Goal: Information Seeking & Learning: Compare options

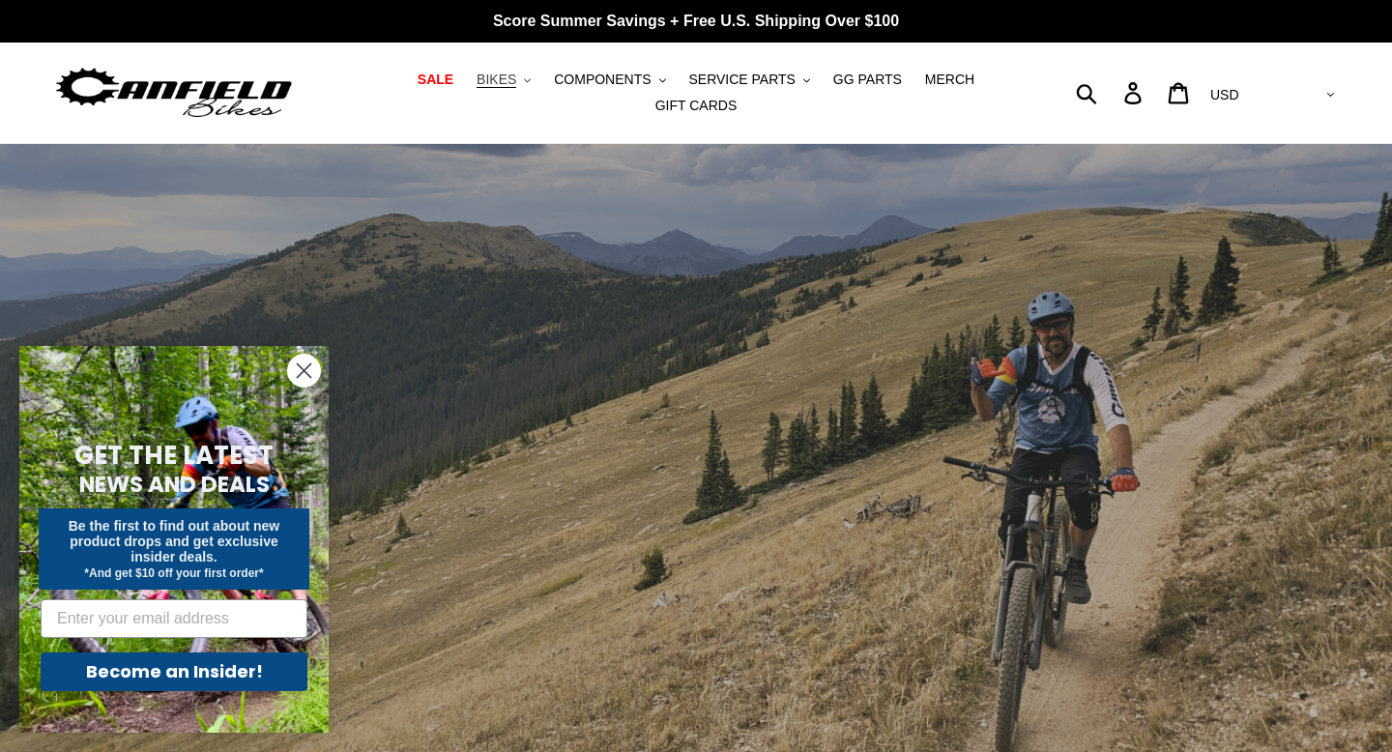
click at [501, 80] on span "BIKES" at bounding box center [497, 80] width 40 height 16
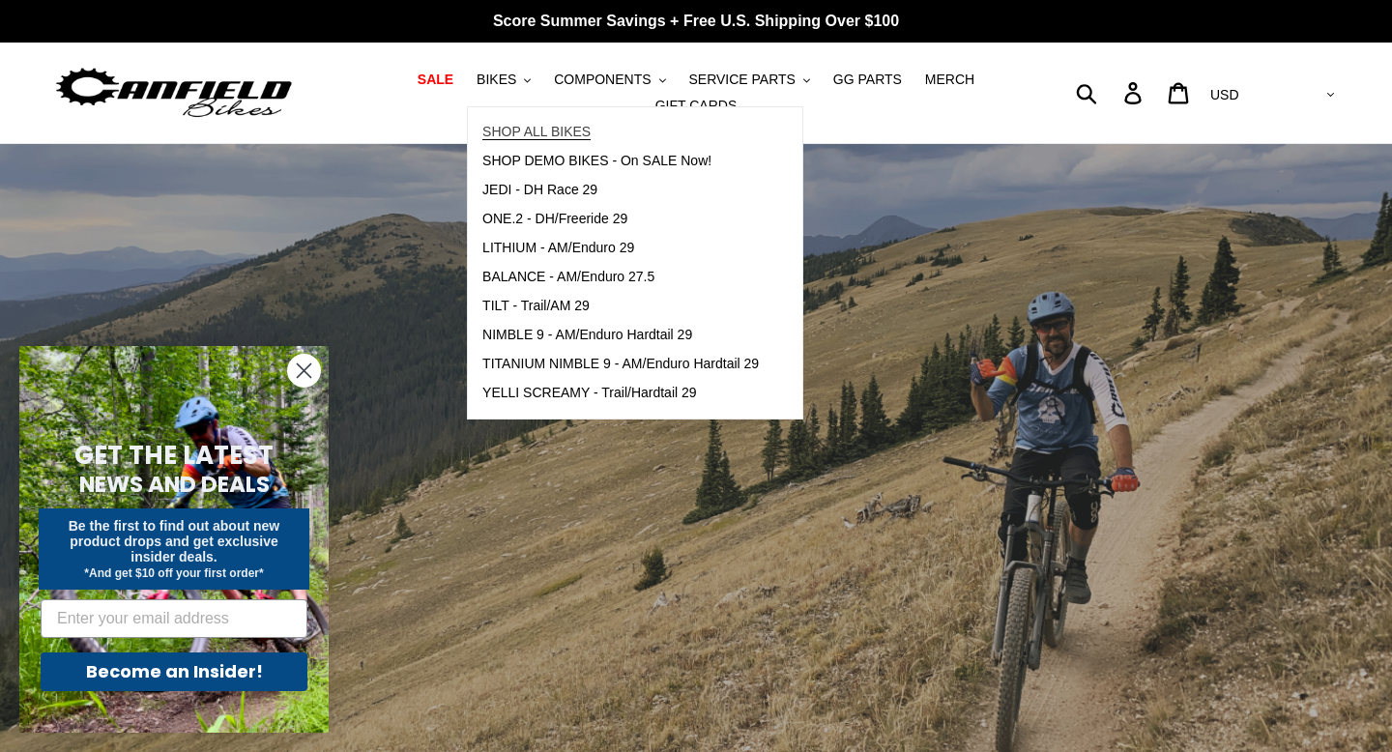
click at [535, 129] on span "SHOP ALL BIKES" at bounding box center [536, 132] width 108 height 16
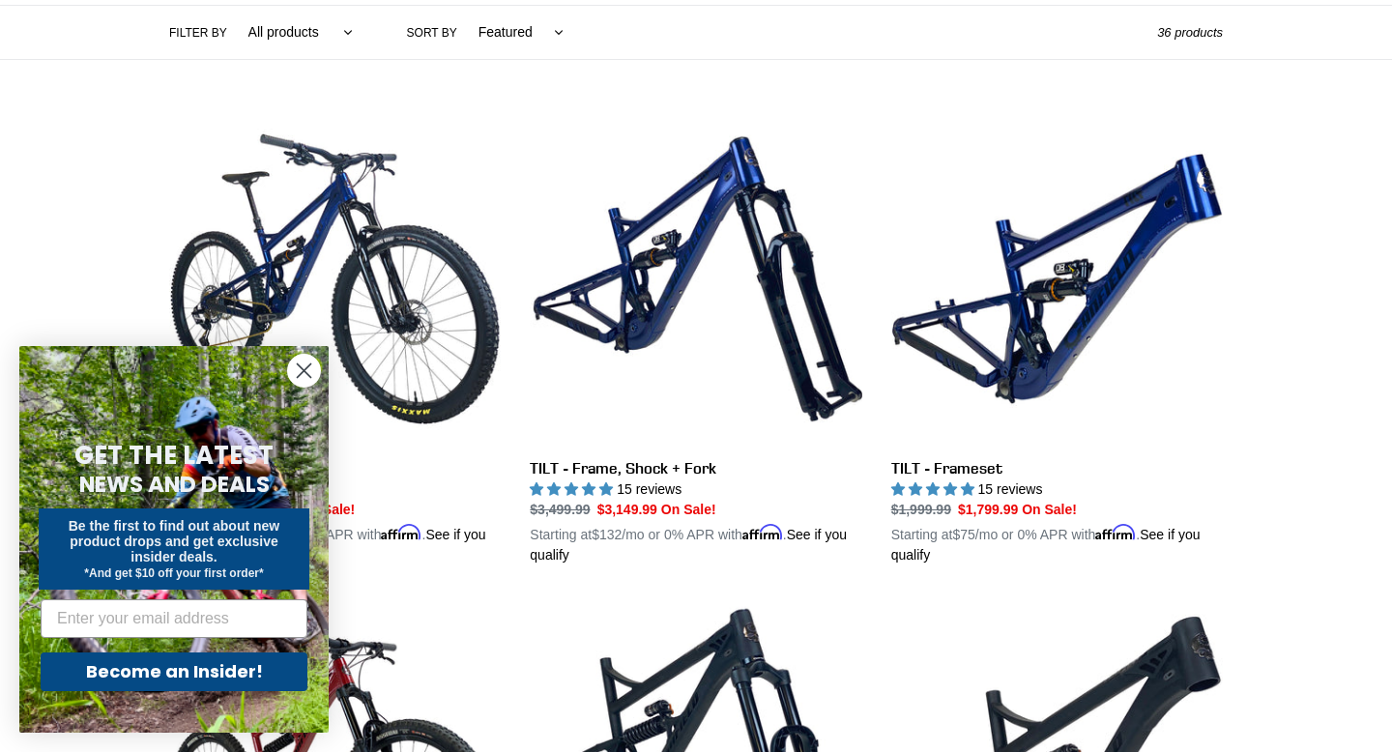
scroll to position [487, 0]
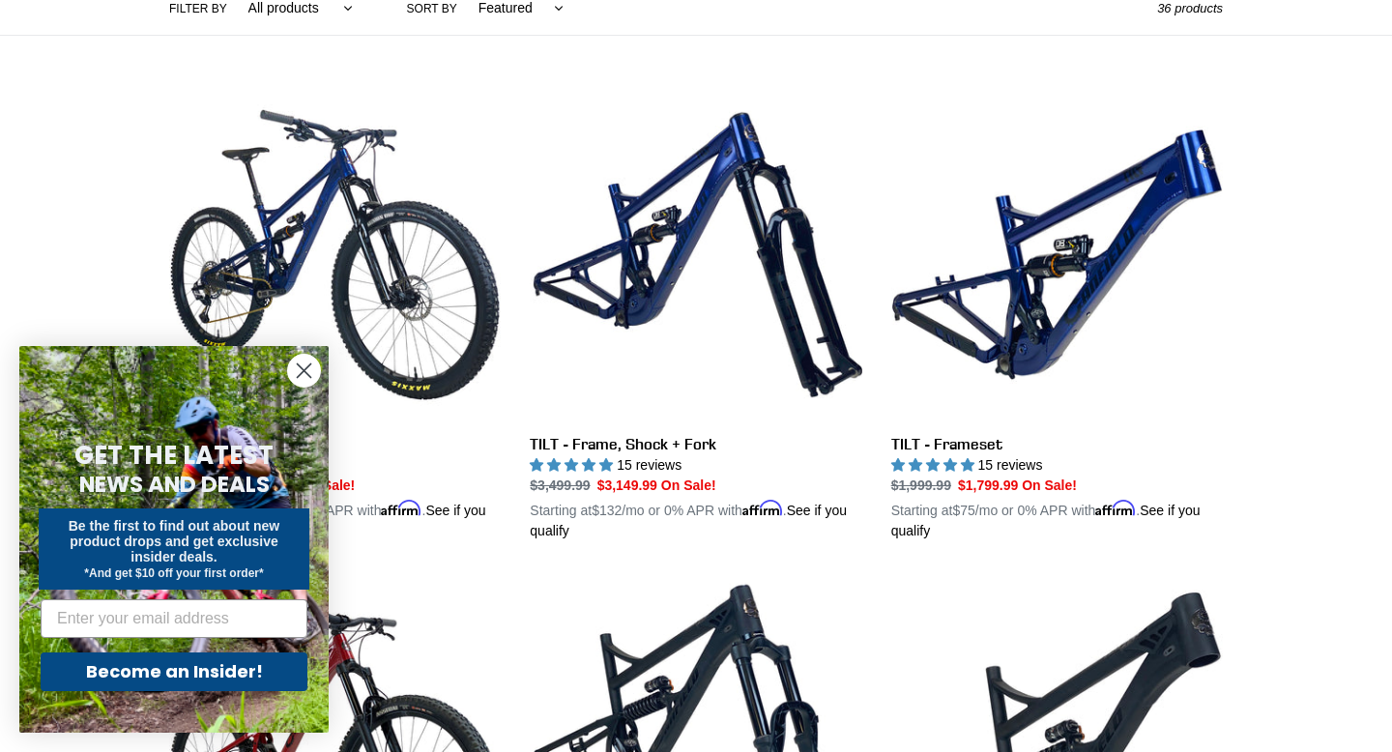
click at [303, 362] on circle "Close dialog" at bounding box center [304, 371] width 32 height 32
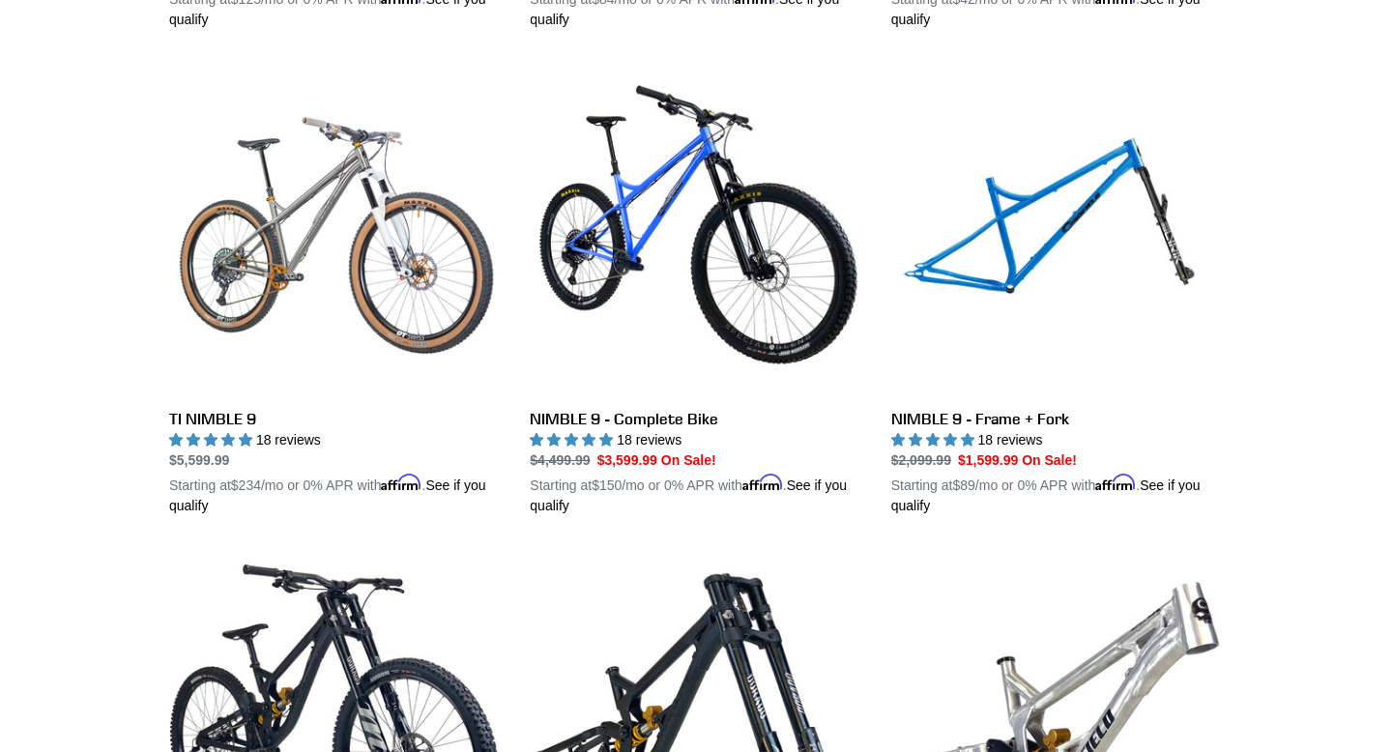
scroll to position [1987, 0]
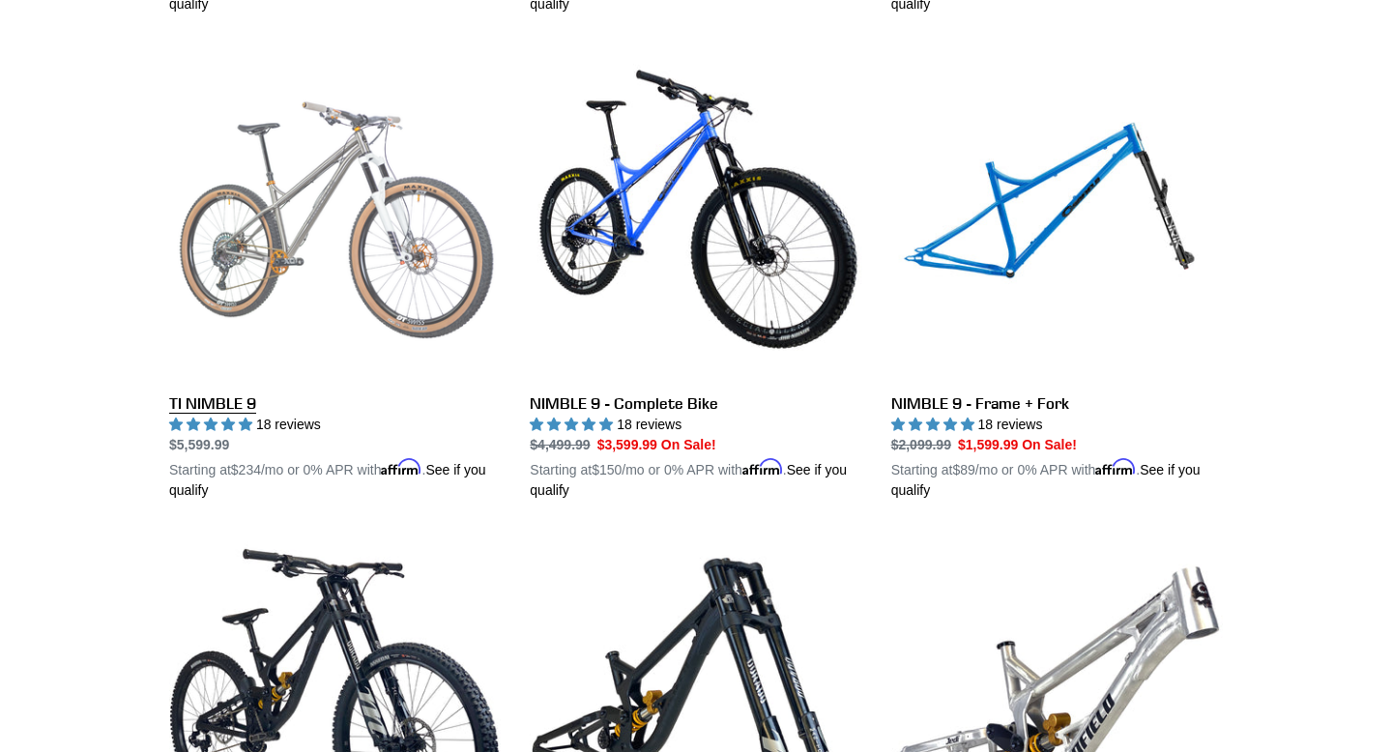
click at [365, 249] on link "TI NIMBLE 9" at bounding box center [335, 274] width 332 height 452
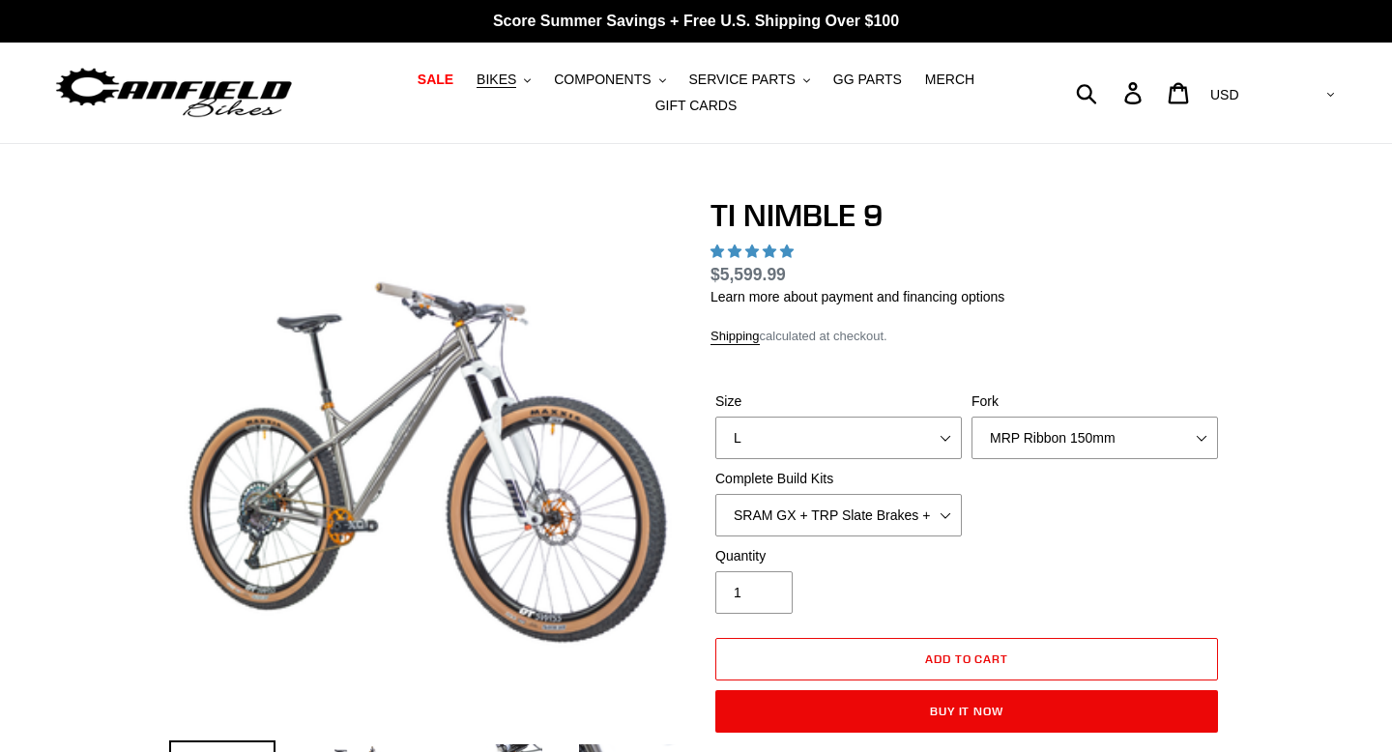
select select "highest-rating"
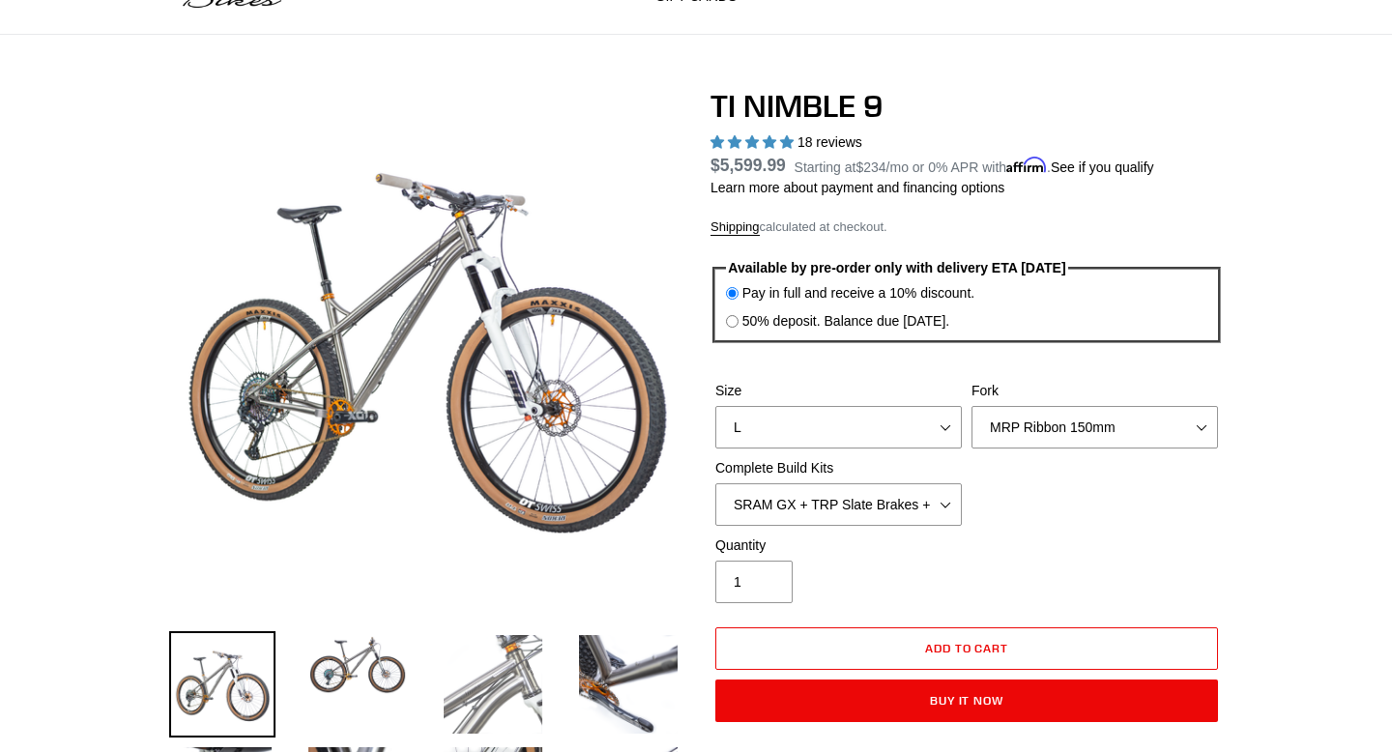
scroll to position [224, 0]
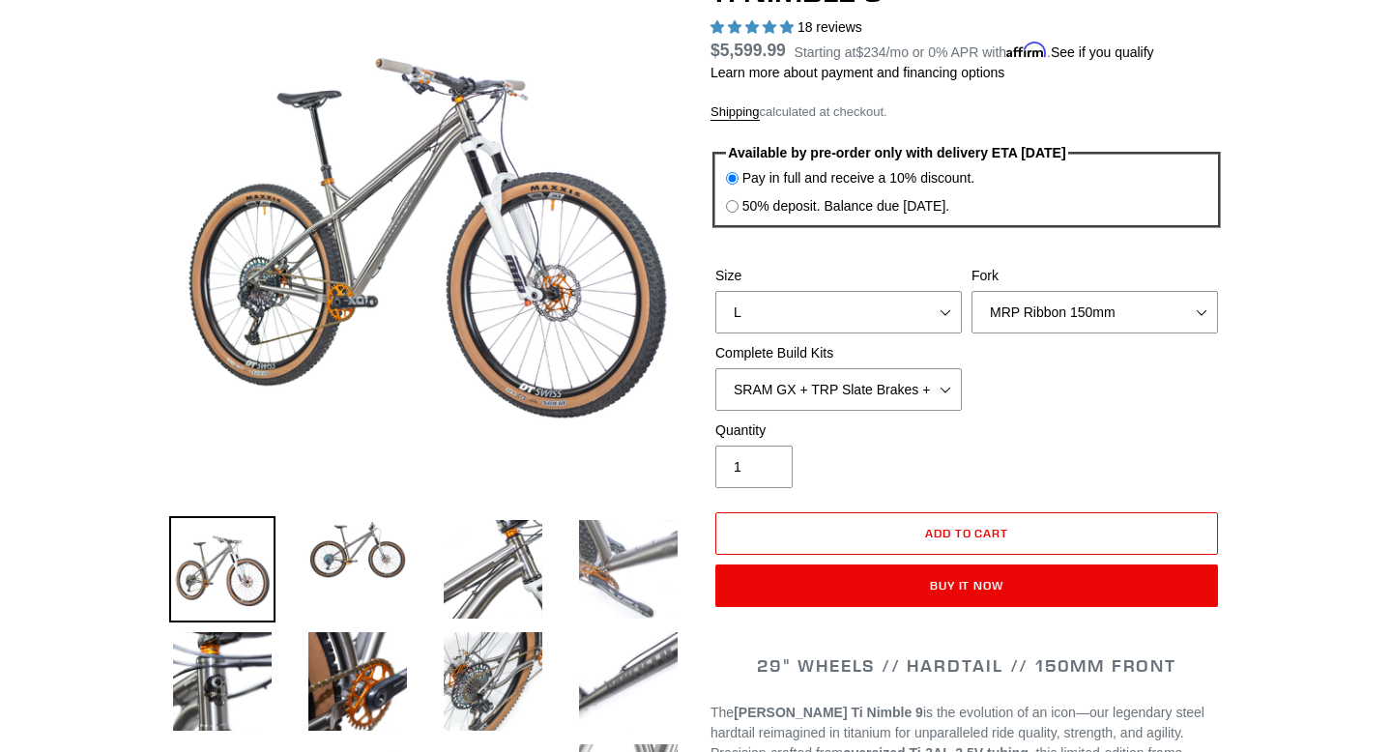
click at [607, 597] on img at bounding box center [628, 569] width 106 height 106
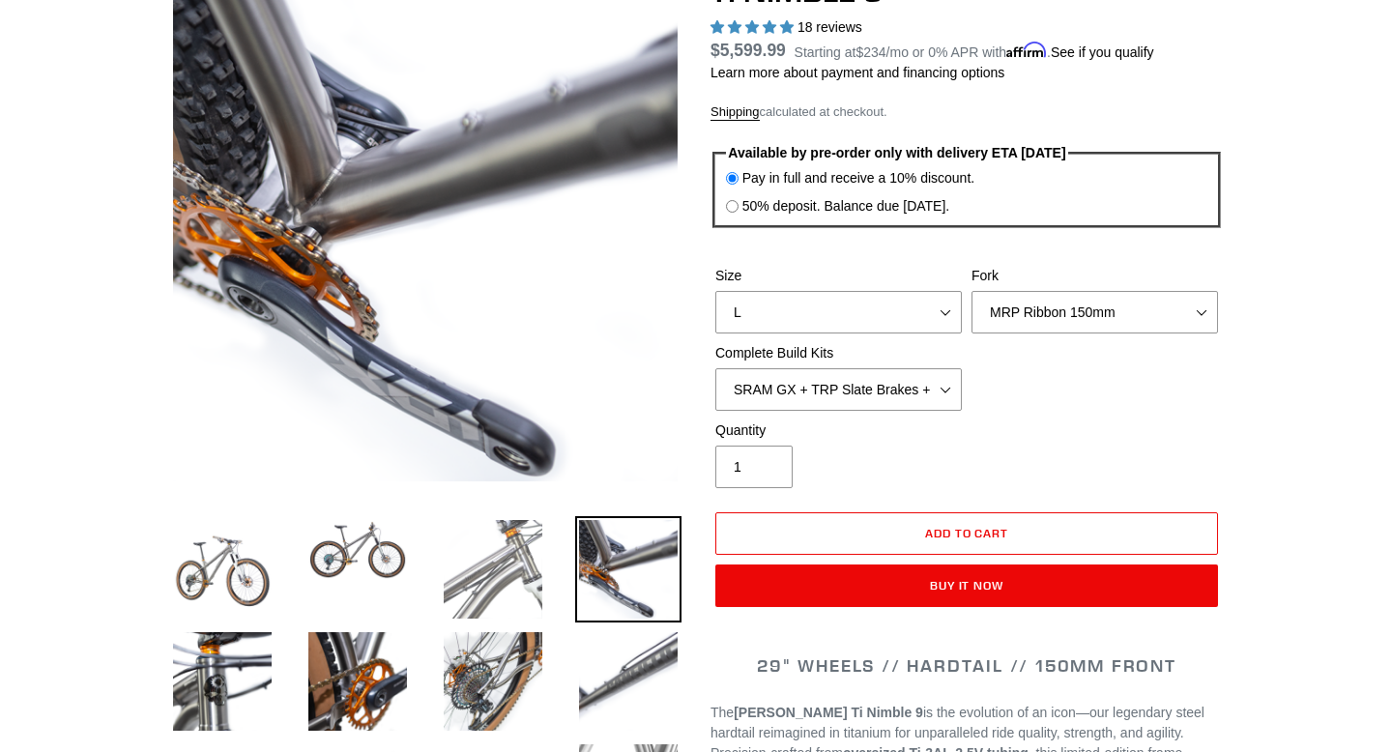
click at [498, 586] on img at bounding box center [493, 569] width 106 height 106
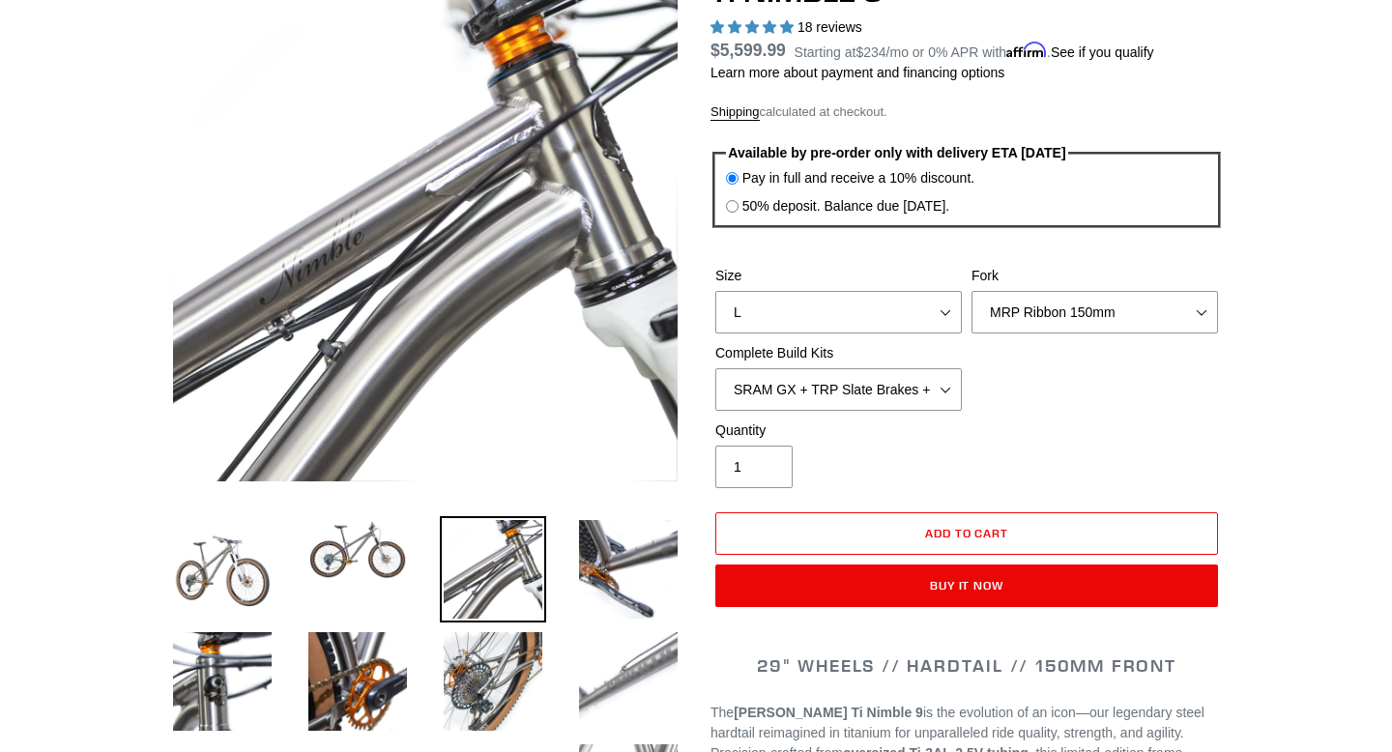
click at [584, 669] on img at bounding box center [628, 681] width 106 height 106
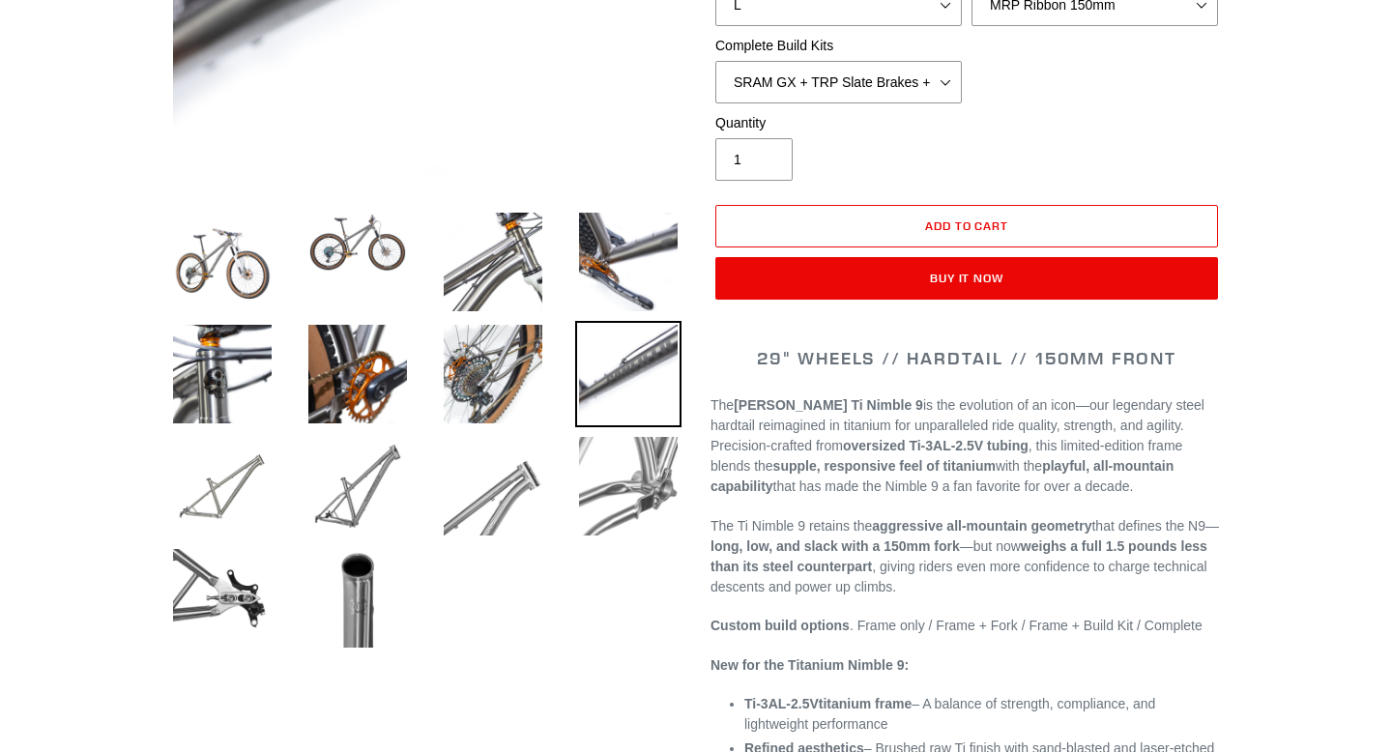
scroll to position [536, 0]
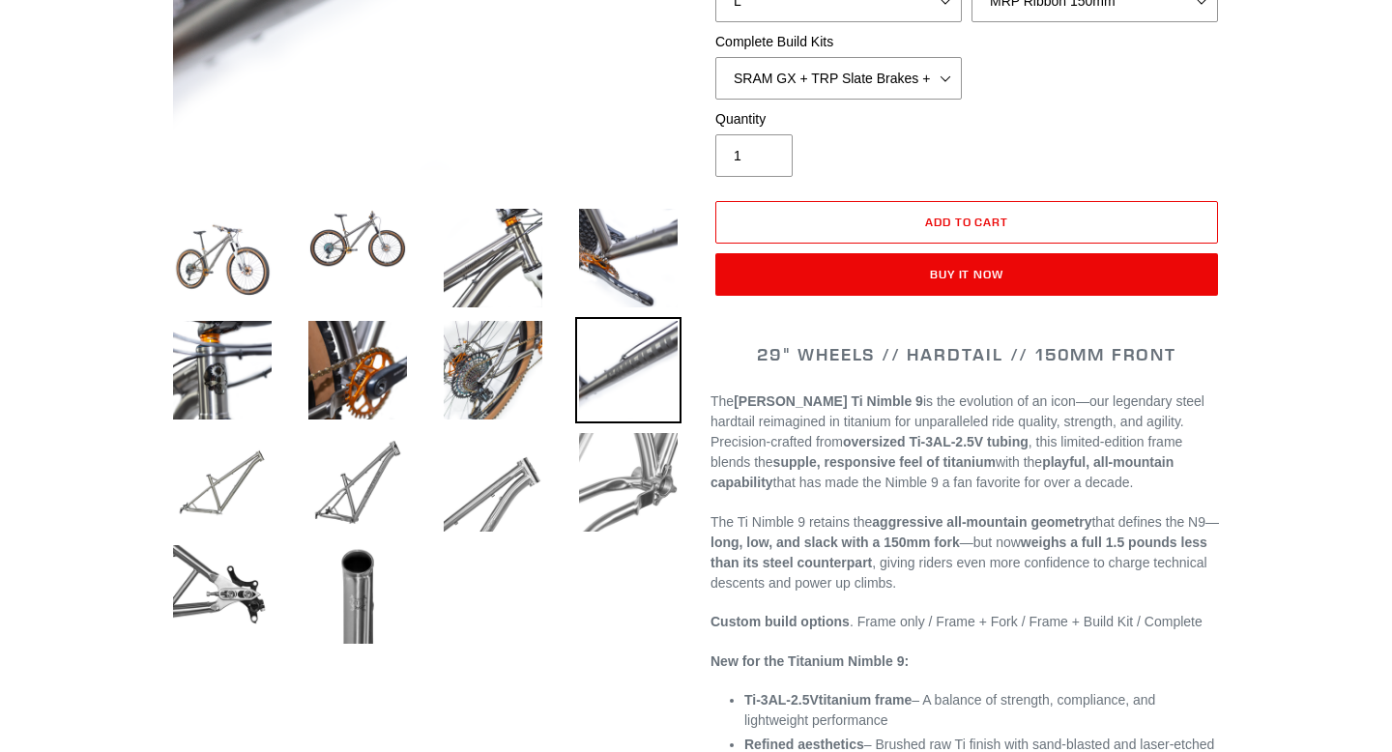
click at [347, 273] on li at bounding box center [343, 243] width 135 height 73
click at [347, 261] on img at bounding box center [358, 239] width 106 height 68
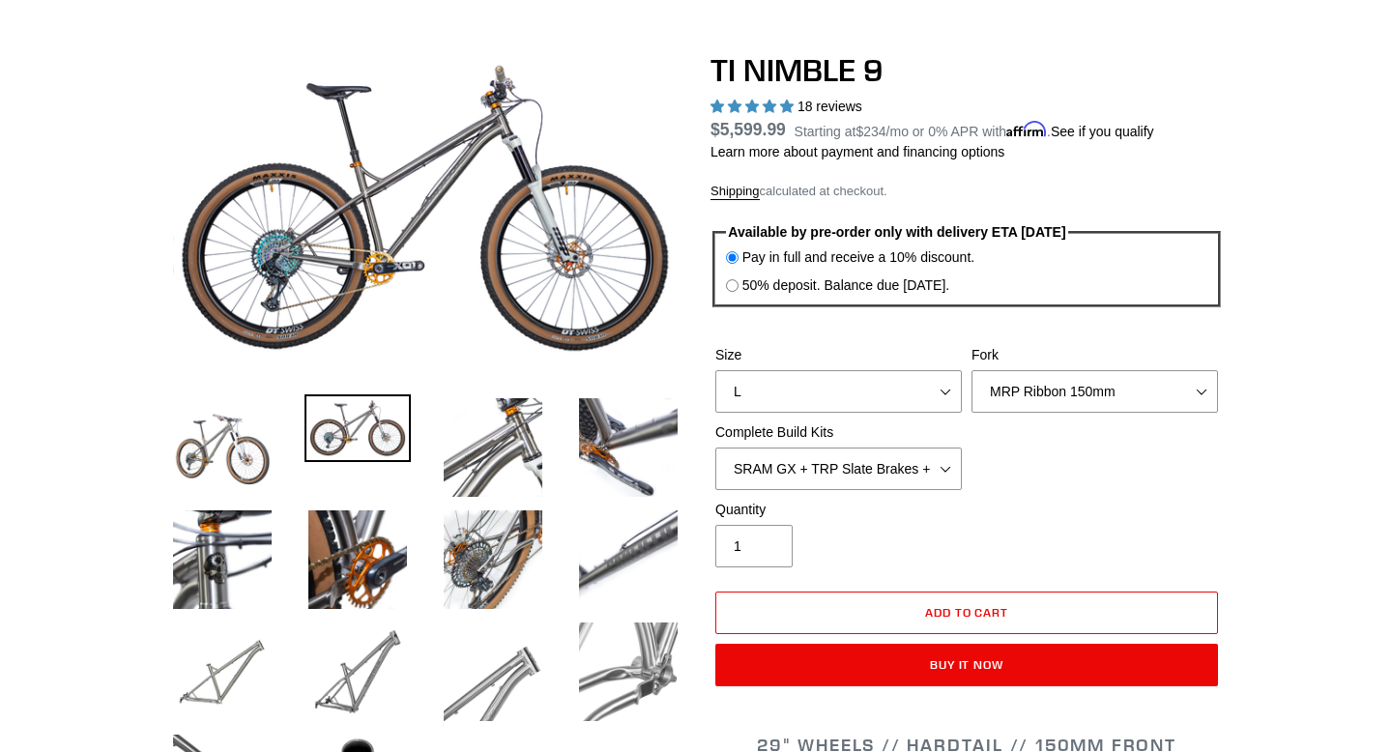
scroll to position [0, 0]
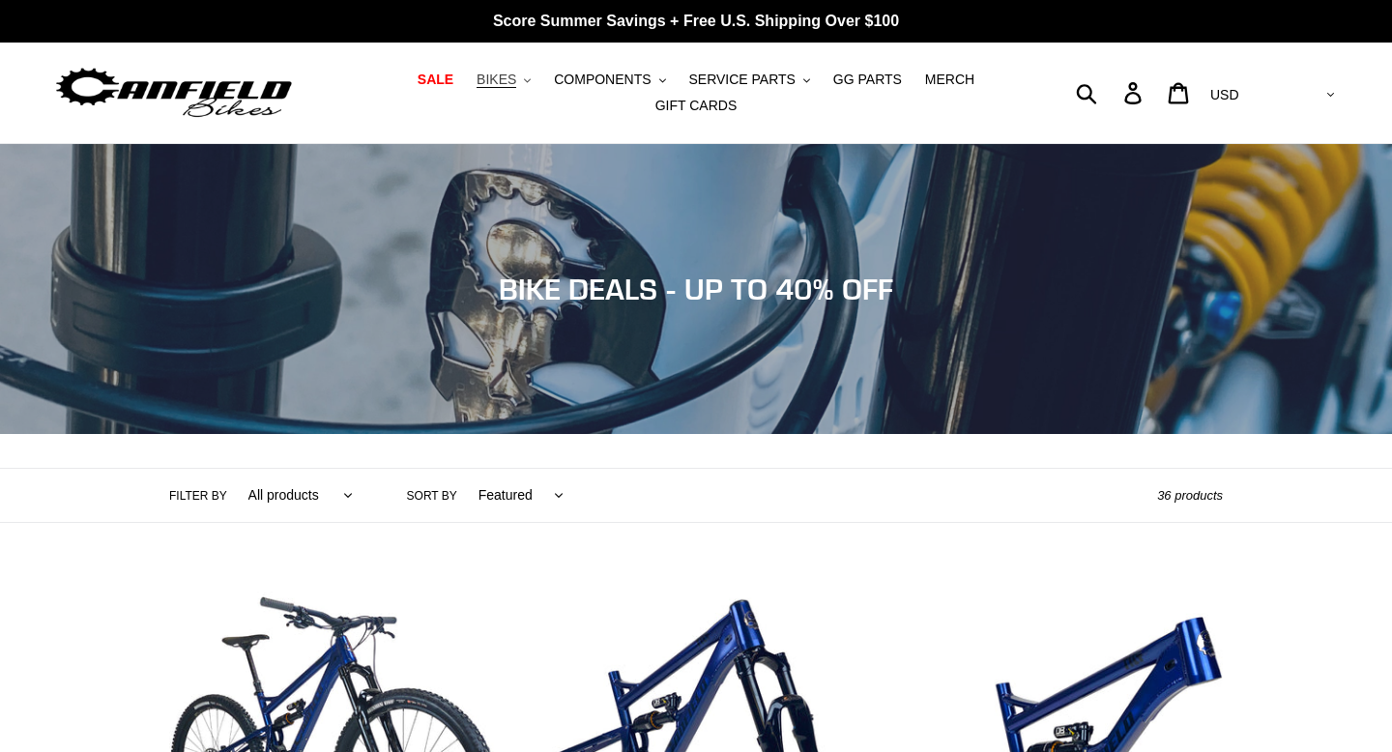
click at [507, 83] on span "BIKES" at bounding box center [497, 80] width 40 height 16
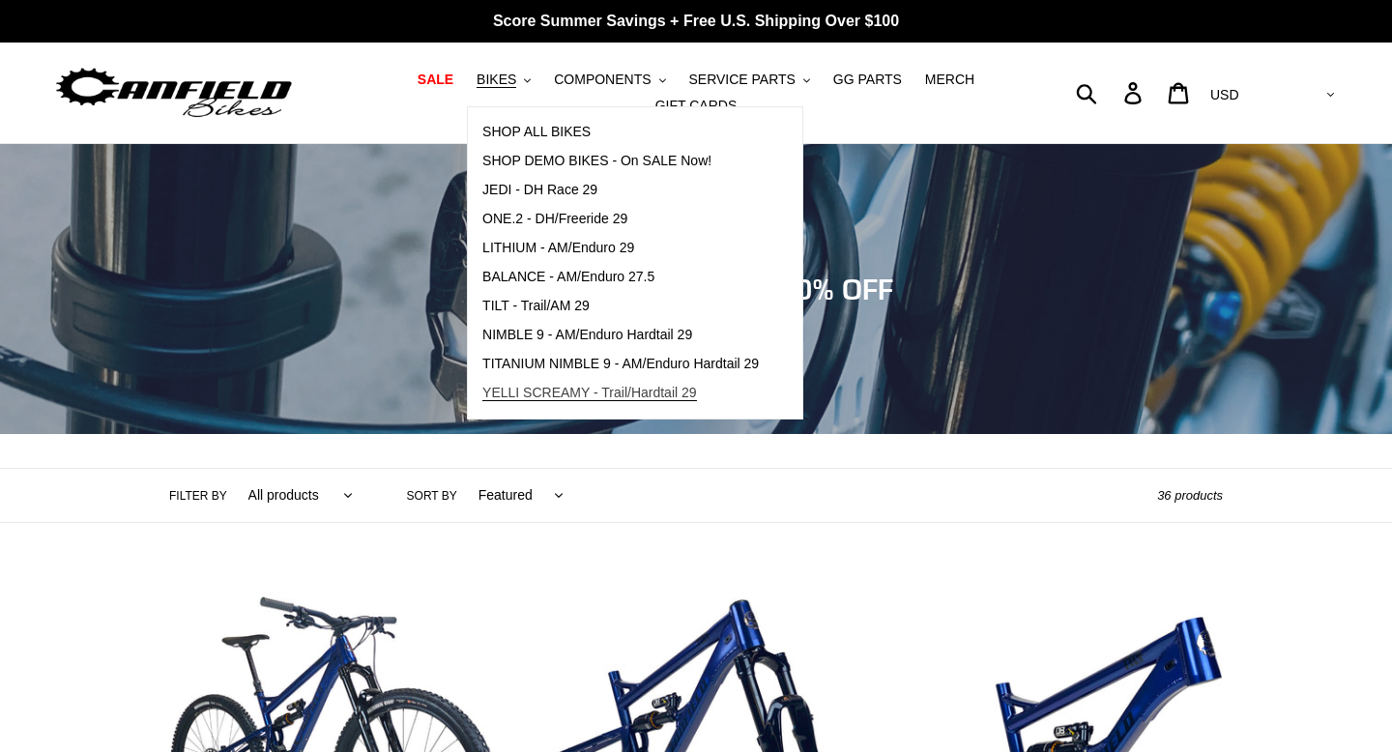
click at [535, 397] on span "YELLI SCREAMY - Trail/Hardtail 29" at bounding box center [589, 393] width 215 height 16
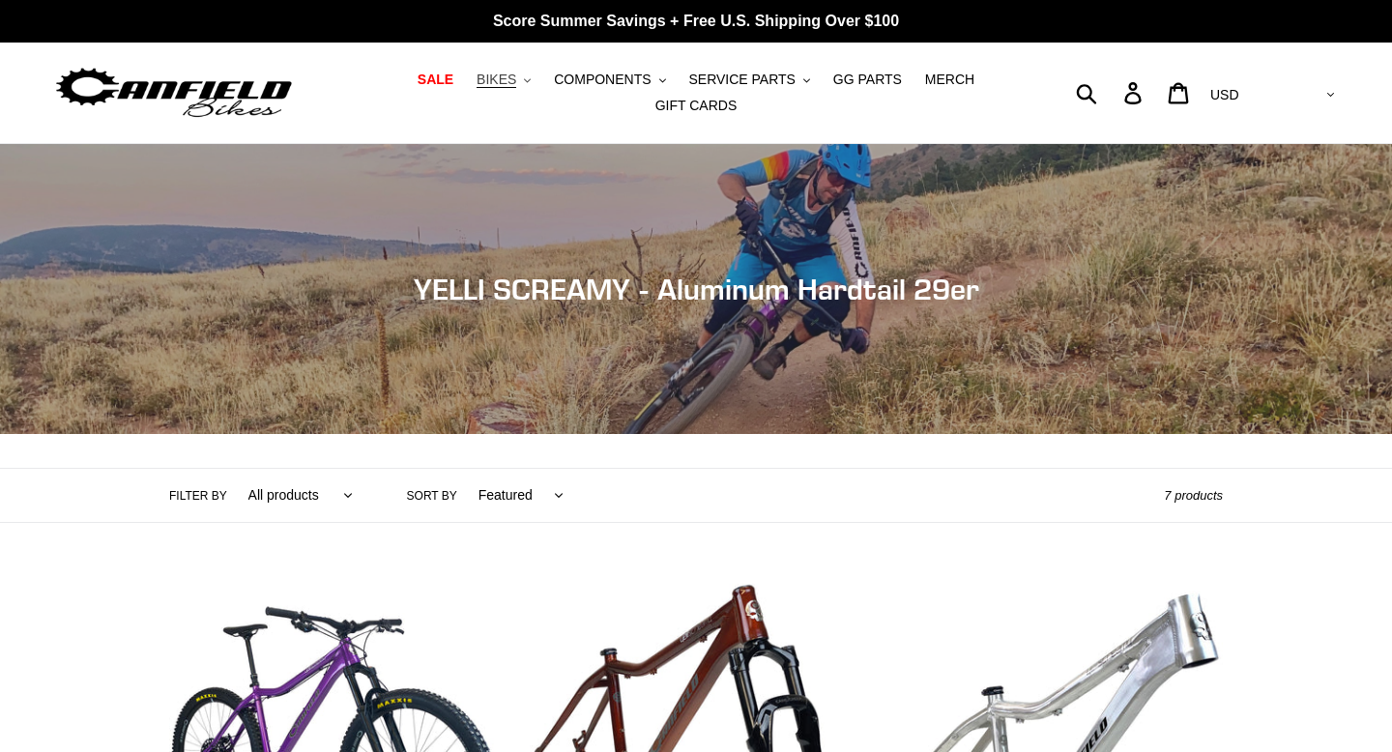
click at [510, 76] on span "BIKES" at bounding box center [497, 80] width 40 height 16
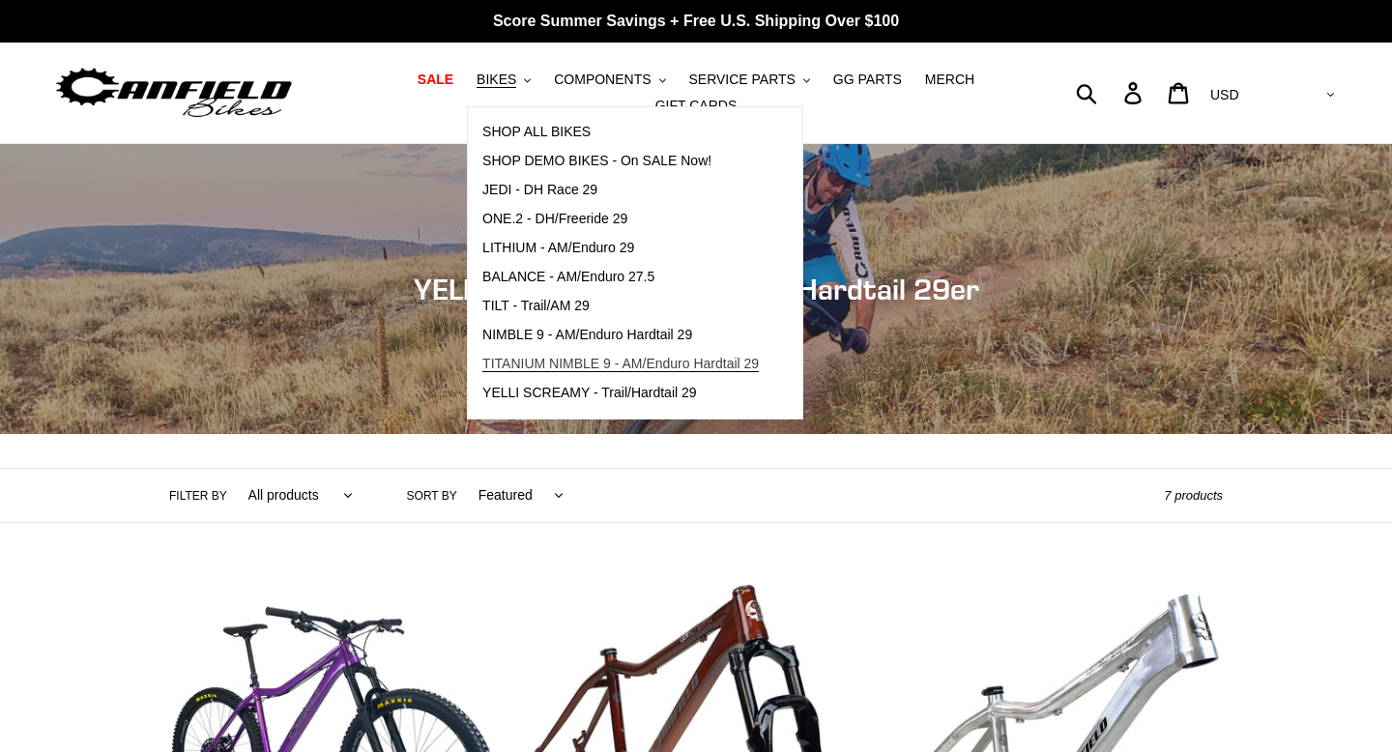
click at [565, 369] on span "TITANIUM NIMBLE 9 - AM/Enduro Hardtail 29" at bounding box center [620, 364] width 277 height 16
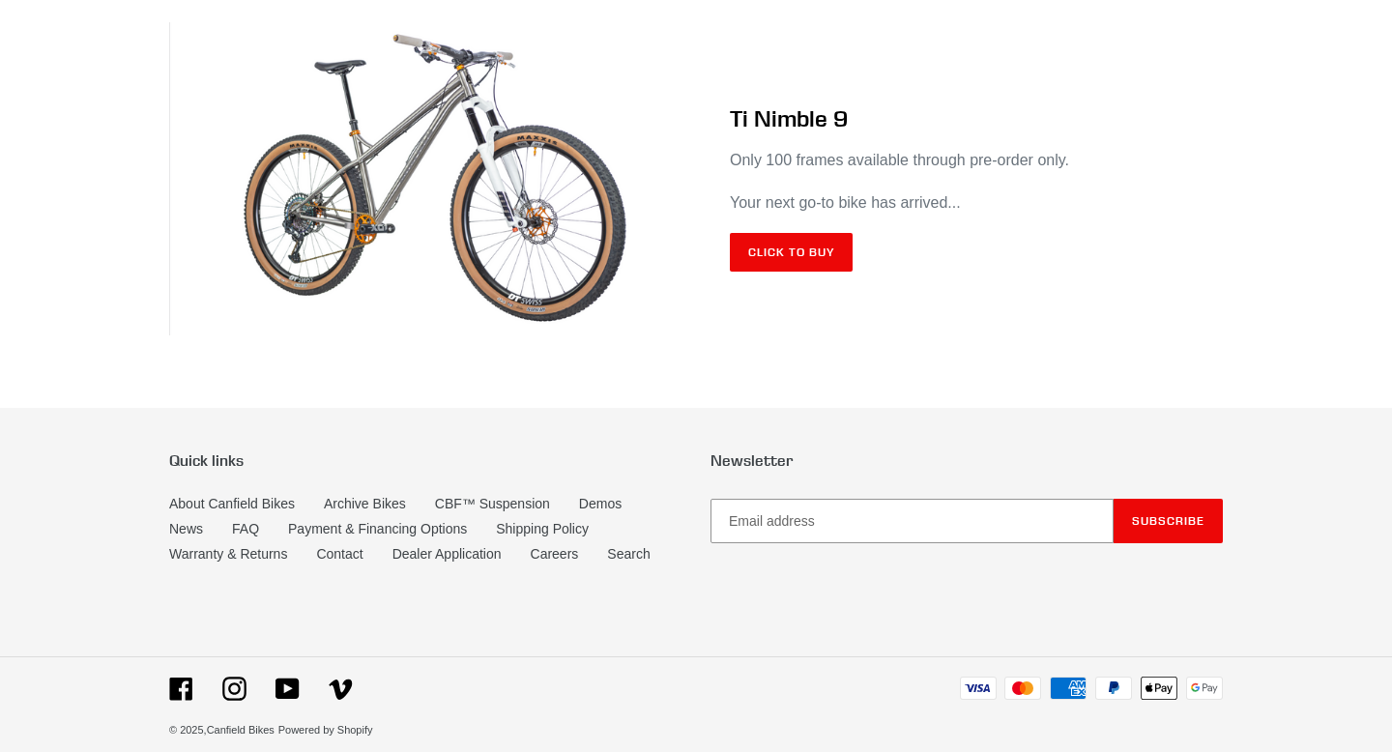
scroll to position [11558, 0]
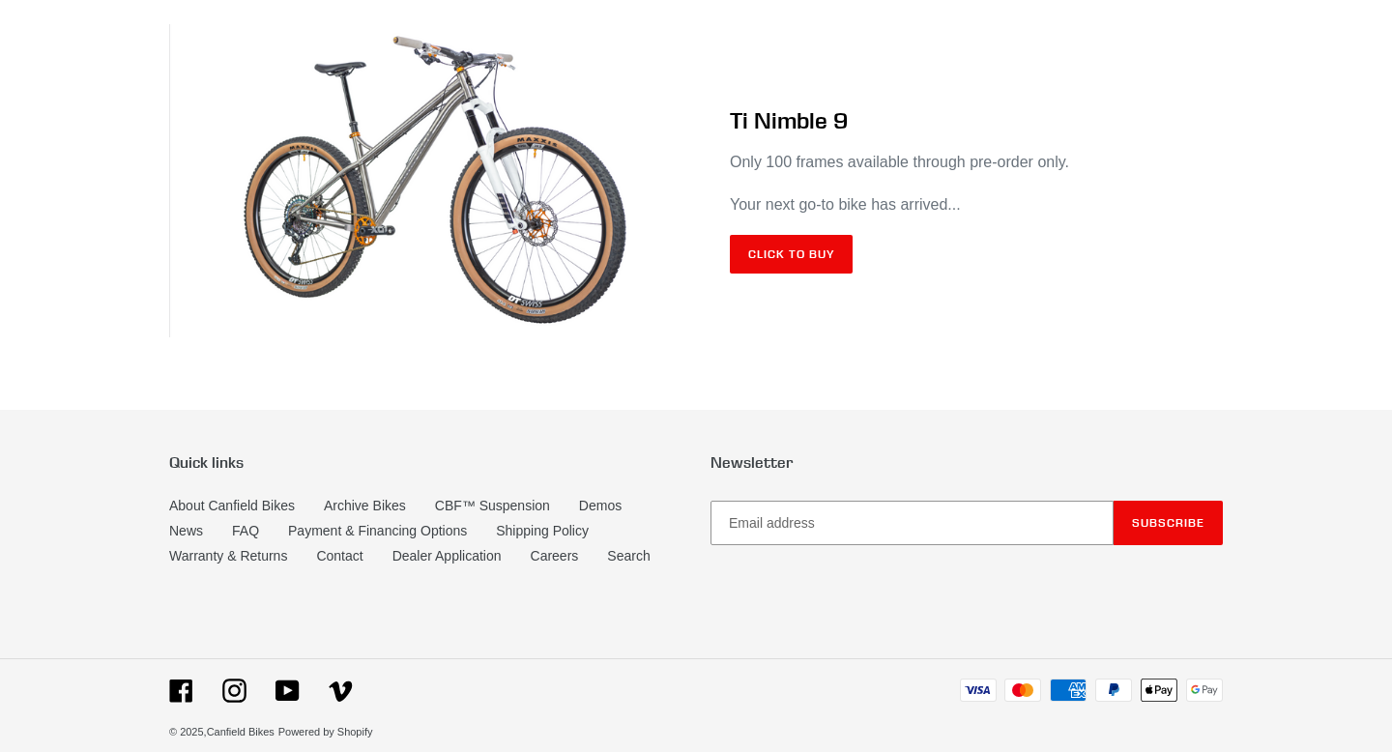
click at [628, 338] on img at bounding box center [432, 181] width 527 height 314
